Goal: Task Accomplishment & Management: Manage account settings

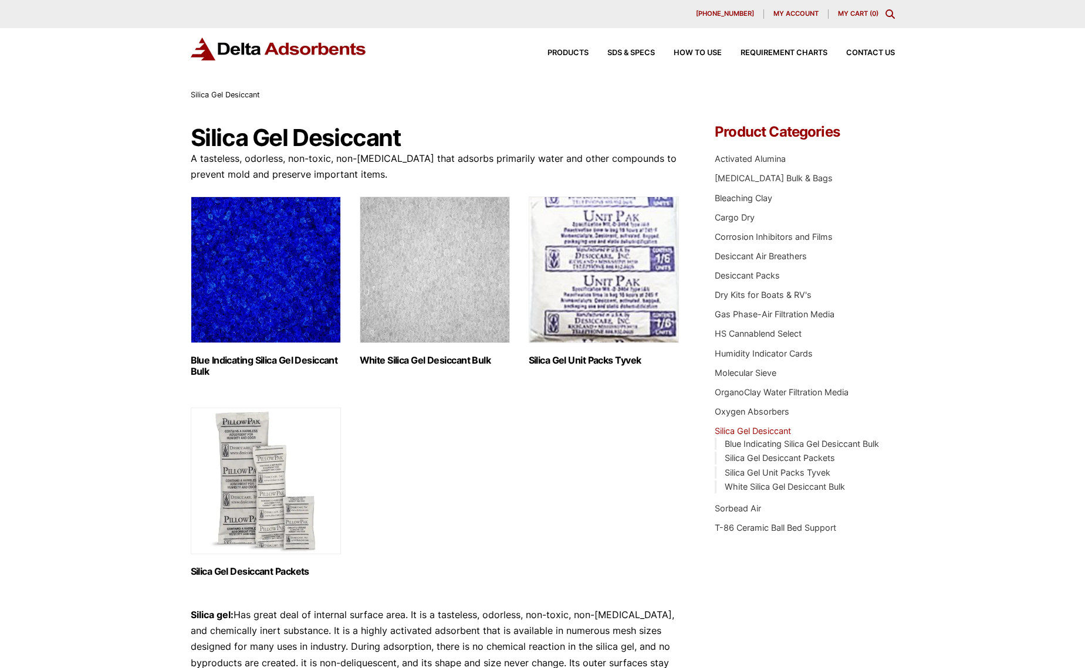
click at [799, 7] on div "630-980-5205 My account My Cart ( 0 )" at bounding box center [542, 14] width 1085 height 28
click at [799, 12] on span "My account" at bounding box center [795, 14] width 45 height 6
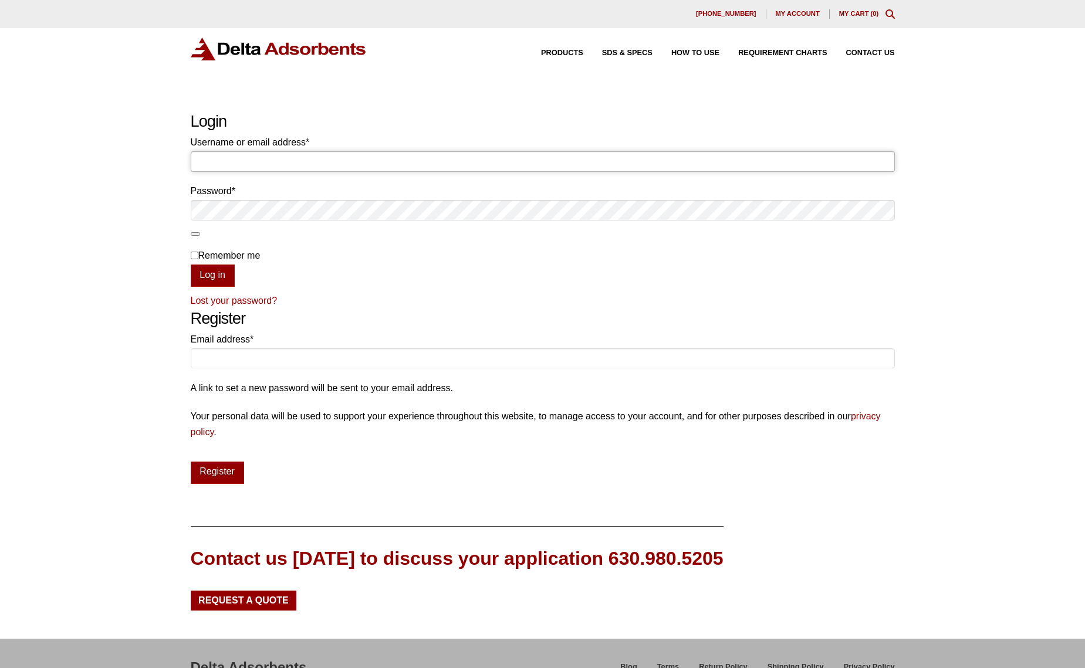
drag, startPoint x: 265, startPoint y: 152, endPoint x: 279, endPoint y: 172, distance: 24.8
click at [265, 152] on input "Username or email address * Required" at bounding box center [543, 161] width 704 height 20
type input "[EMAIL_ADDRESS][DOMAIN_NAME]"
click at [191, 265] on button "Log in" at bounding box center [213, 276] width 44 height 22
